Goal: Information Seeking & Learning: Find specific fact

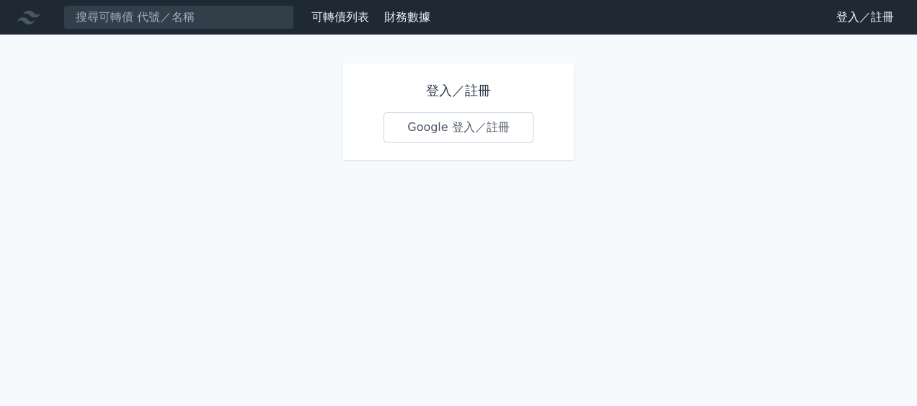
click at [497, 140] on link "Google 登入／註冊" at bounding box center [458, 127] width 150 height 30
click at [460, 133] on link "Google 登入／註冊" at bounding box center [458, 127] width 150 height 30
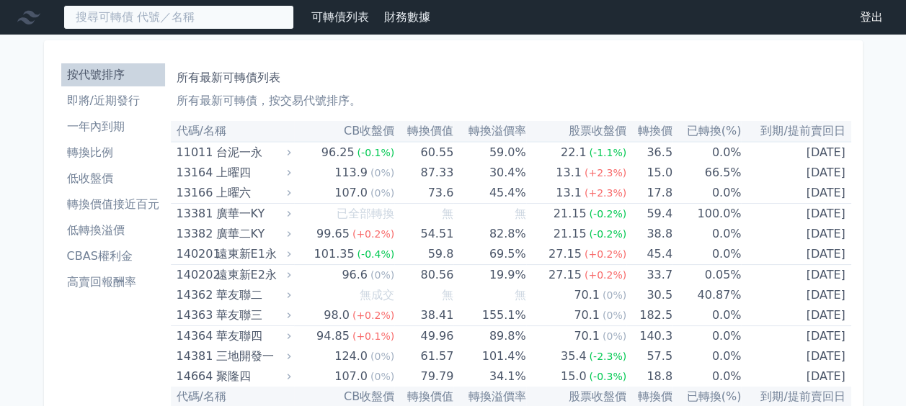
click at [199, 23] on input at bounding box center [178, 17] width 231 height 24
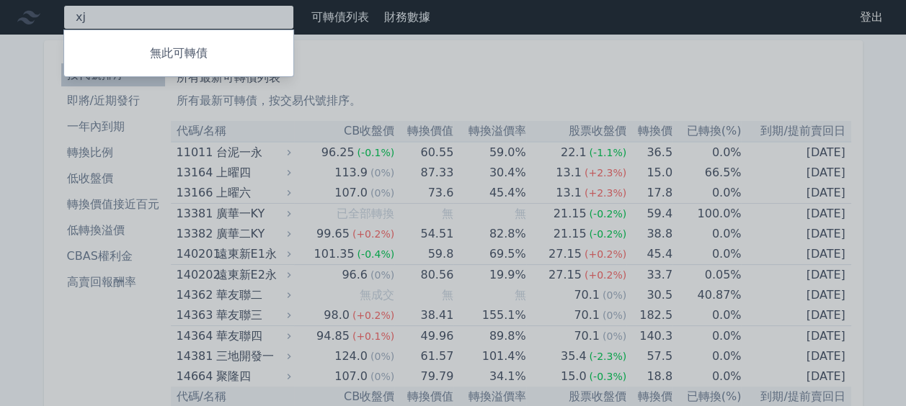
type input "x"
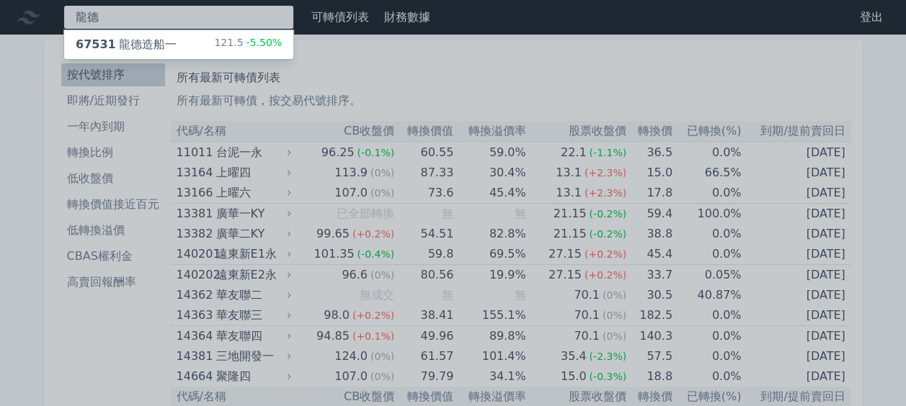
type input "[PERSON_NAME]"
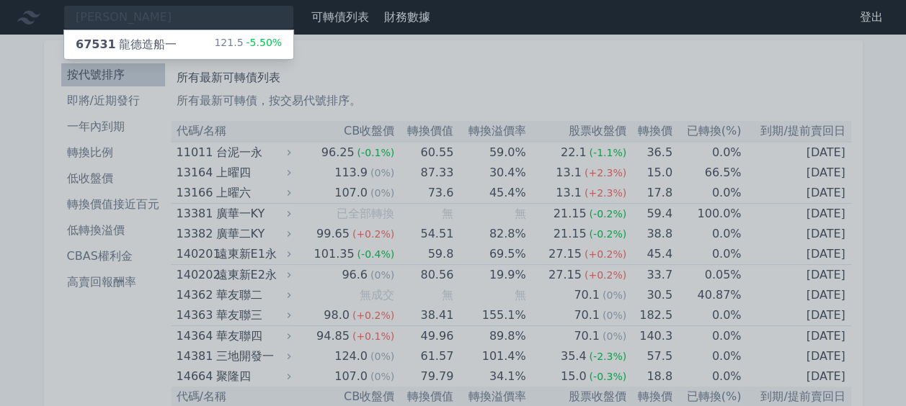
click at [189, 38] on div "67531 龍德造船一 121.5 -5.50%" at bounding box center [178, 44] width 229 height 29
